Goal: Transaction & Acquisition: Book appointment/travel/reservation

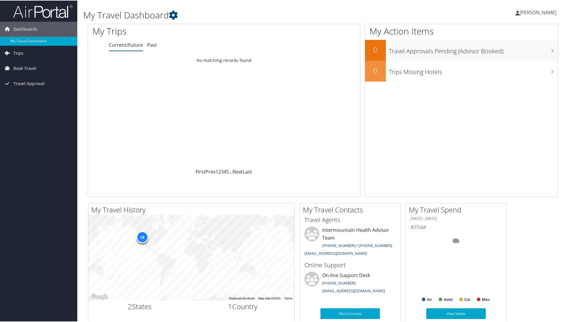
click at [26, 54] on link "Trips" at bounding box center [38, 52] width 77 height 15
click at [30, 66] on link "Current/Future Trips" at bounding box center [38, 64] width 77 height 9
click at [33, 65] on link "Current/Future Trips" at bounding box center [38, 64] width 77 height 9
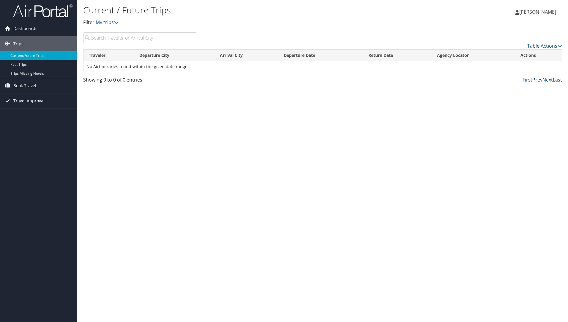
click at [33, 99] on span "Travel Approval" at bounding box center [28, 100] width 31 height 15
click at [28, 114] on link "Pending Trip Approvals" at bounding box center [38, 112] width 77 height 9
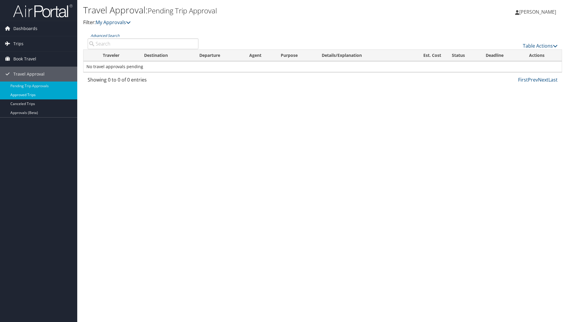
click at [33, 99] on link "Approved Trips" at bounding box center [38, 94] width 77 height 9
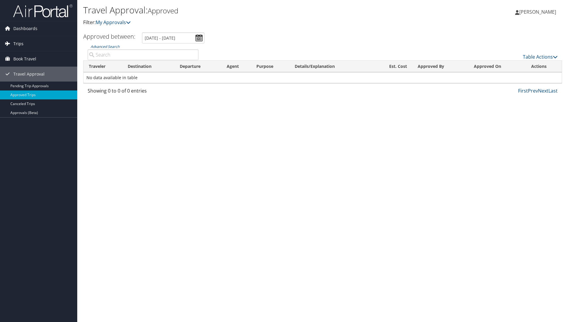
click at [18, 42] on span "Trips" at bounding box center [18, 43] width 10 height 15
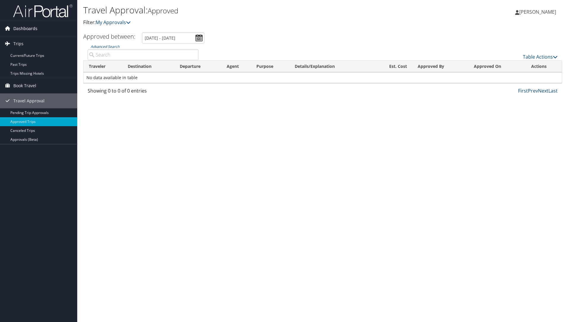
click at [27, 30] on span "Dashboards" at bounding box center [25, 28] width 24 height 15
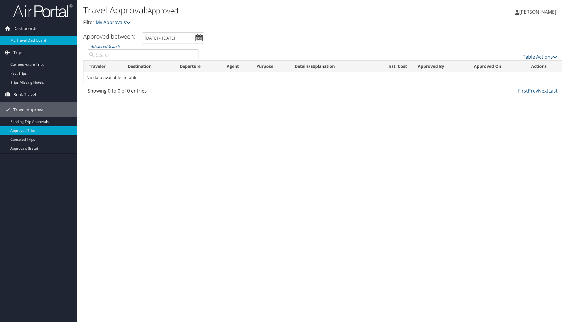
click at [26, 40] on link "My Travel Dashboard" at bounding box center [38, 40] width 77 height 9
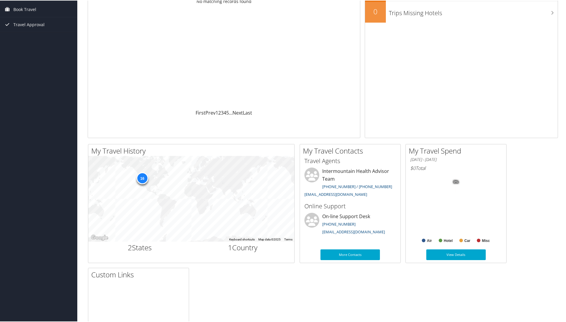
scroll to position [59, 0]
click at [454, 256] on link "View Details" at bounding box center [455, 253] width 59 height 11
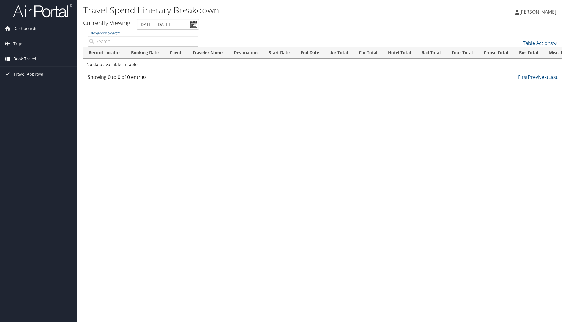
click at [26, 57] on span "Book Travel" at bounding box center [24, 58] width 23 height 15
click at [24, 89] on link "Book/Manage Online Trips" at bounding box center [38, 88] width 77 height 9
click at [29, 90] on link "Book/Manage Online Trips" at bounding box center [38, 88] width 77 height 9
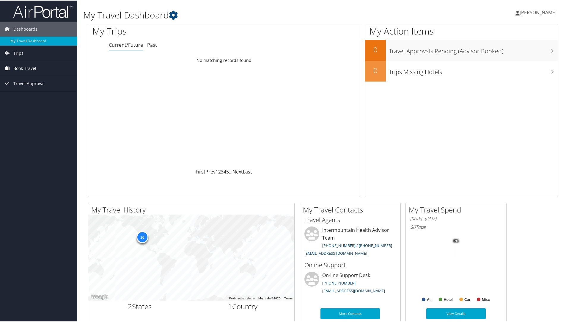
click at [32, 68] on span "Book Travel" at bounding box center [24, 67] width 23 height 15
click at [35, 67] on span "Book Travel" at bounding box center [24, 67] width 23 height 15
click at [39, 99] on link "Book/Manage Online Trips" at bounding box center [38, 97] width 77 height 9
click at [527, 10] on span "[PERSON_NAME]" at bounding box center [537, 12] width 37 height 7
click at [428, 113] on div "My Action Items 0 Travel Approvals Pending (Advisor Booked) 0 Trips Missing Hot…" at bounding box center [461, 109] width 193 height 173
